Goal: Information Seeking & Learning: Learn about a topic

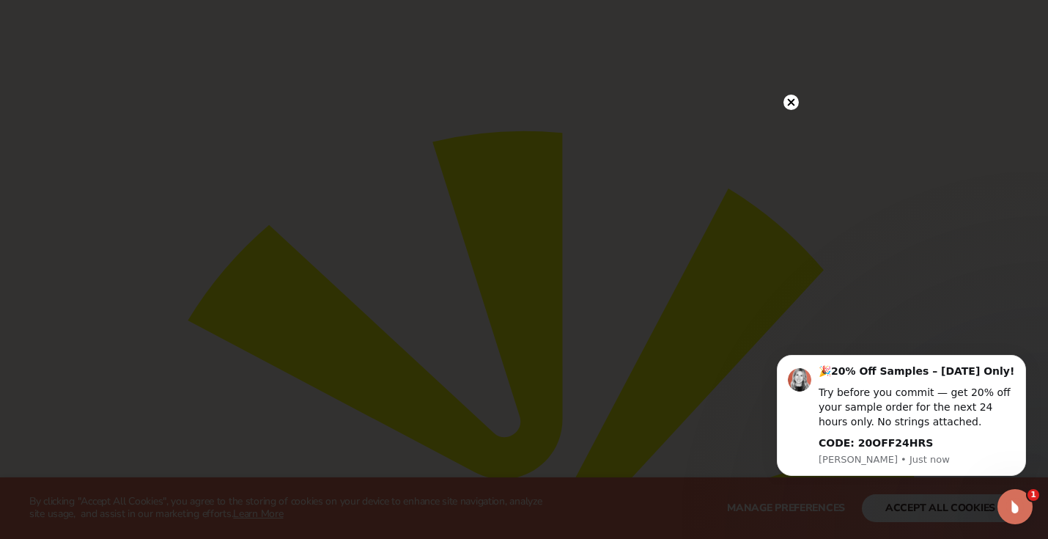
click at [790, 103] on icon at bounding box center [791, 102] width 7 height 7
